Goal: Task Accomplishment & Management: Manage account settings

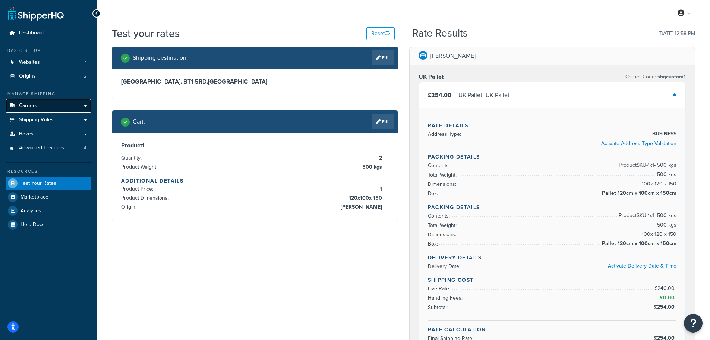
click at [31, 103] on span "Carriers" at bounding box center [28, 106] width 18 height 6
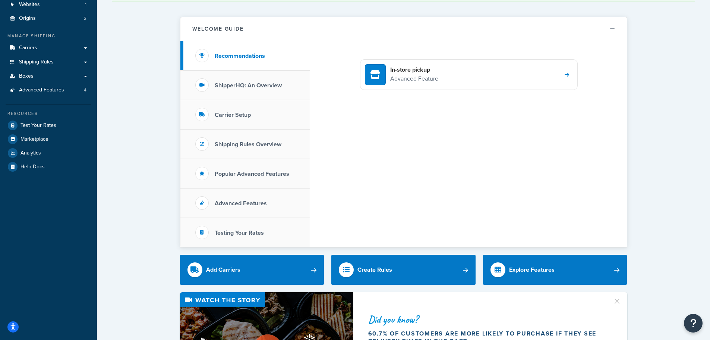
scroll to position [75, 0]
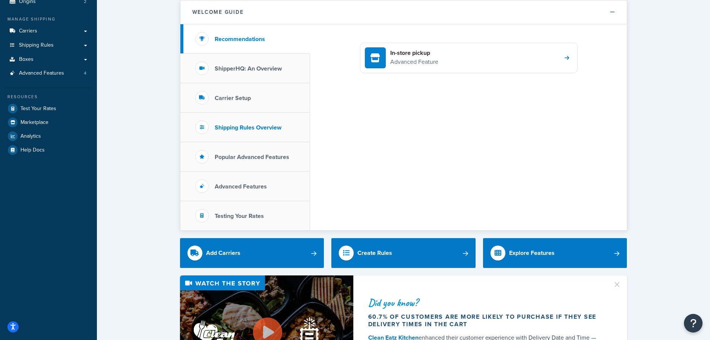
click at [248, 123] on li "Shipping Rules Overview" at bounding box center [245, 127] width 130 height 29
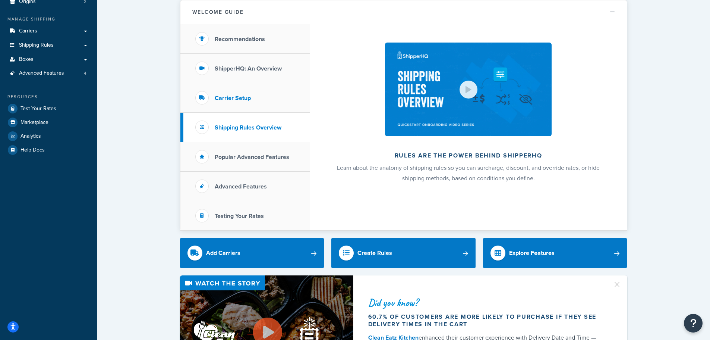
click at [239, 95] on h3 "Carrier Setup" at bounding box center [233, 98] width 36 height 7
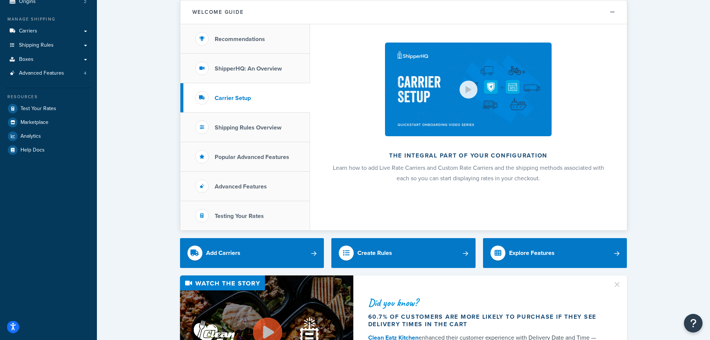
click at [14, 325] on icon "Open accessiBe: accessibility options, statement and help" at bounding box center [13, 327] width 6 height 6
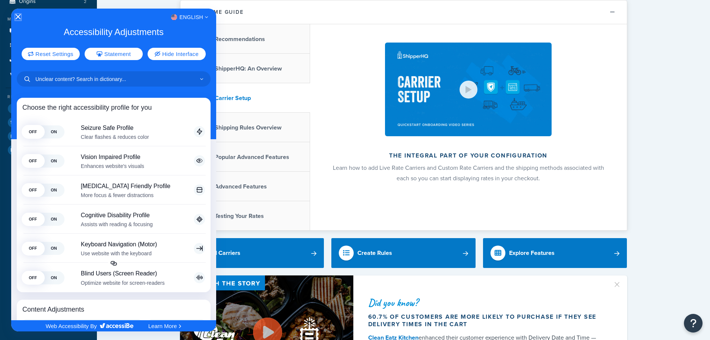
click at [17, 15] on icon "Close Accessibility Interface" at bounding box center [18, 16] width 5 height 5
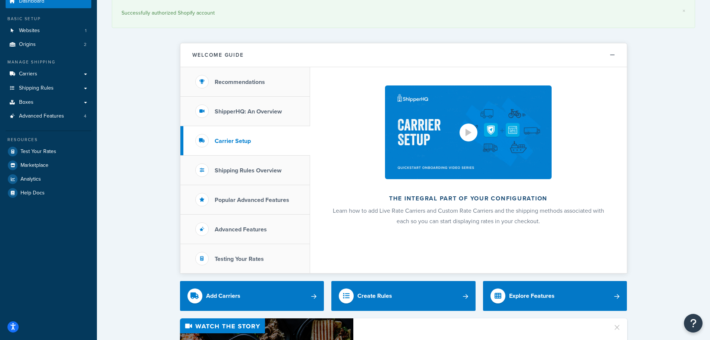
scroll to position [0, 0]
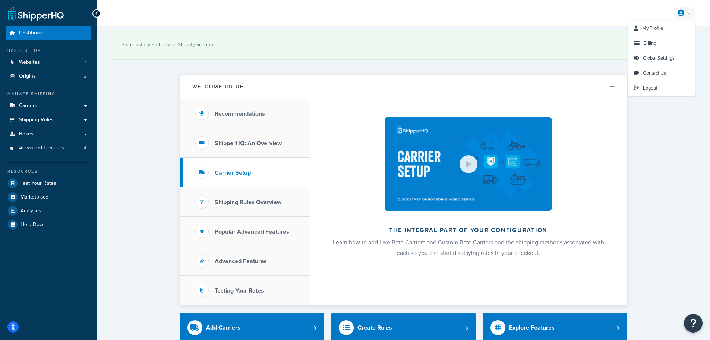
click at [686, 12] on link at bounding box center [684, 12] width 21 height 11
click at [655, 46] on span "Billing" at bounding box center [650, 43] width 13 height 7
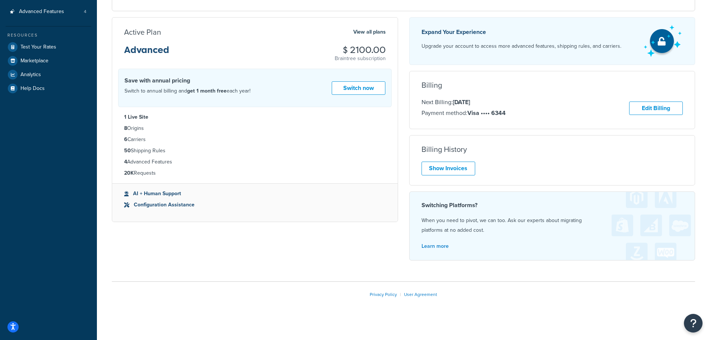
scroll to position [141, 0]
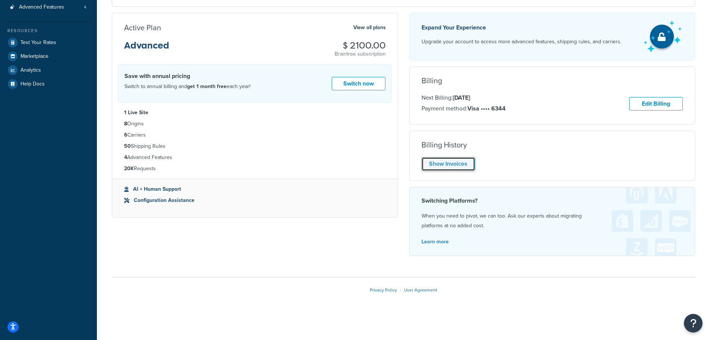
click at [439, 166] on link "Show Invoices" at bounding box center [449, 164] width 54 height 14
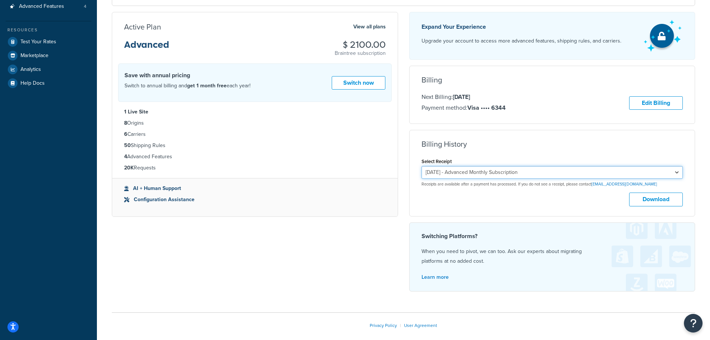
click at [637, 173] on select "October 9, 2025 - Advanced Monthly Subscription September 9, 2025 - Enterprise …" at bounding box center [553, 172] width 262 height 13
select select "5v3m4h4m"
click at [422, 167] on select "October 9, 2025 - Advanced Monthly Subscription September 9, 2025 - Enterprise …" at bounding box center [553, 172] width 262 height 13
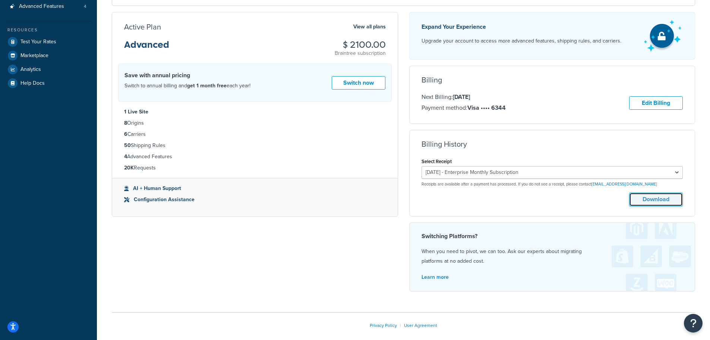
click at [645, 199] on button "Download" at bounding box center [656, 199] width 54 height 14
